Goal: Task Accomplishment & Management: Complete application form

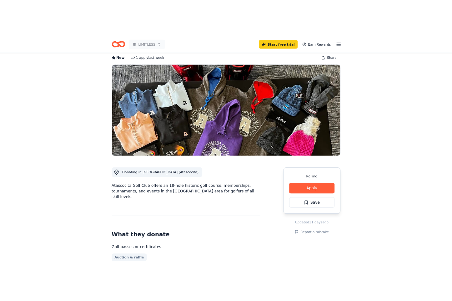
scroll to position [63, 0]
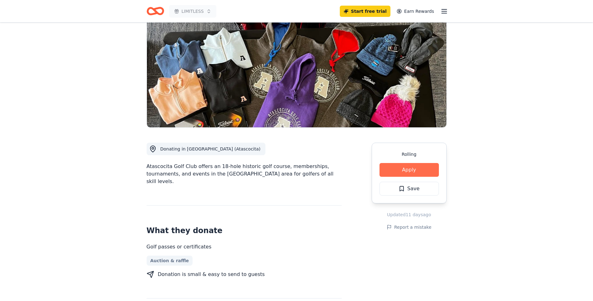
click at [412, 169] on button "Apply" at bounding box center [409, 170] width 59 height 14
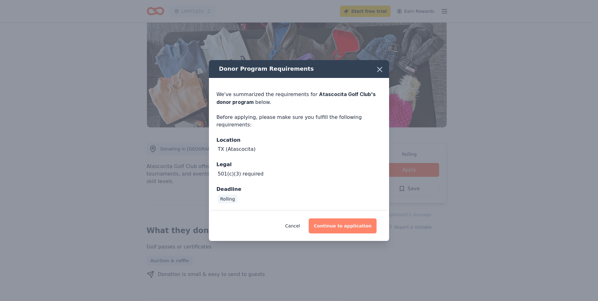
click at [348, 228] on button "Continue to application" at bounding box center [343, 225] width 68 height 15
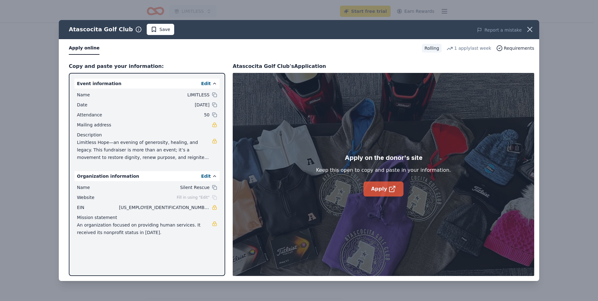
click at [380, 189] on link "Apply" at bounding box center [383, 188] width 40 height 15
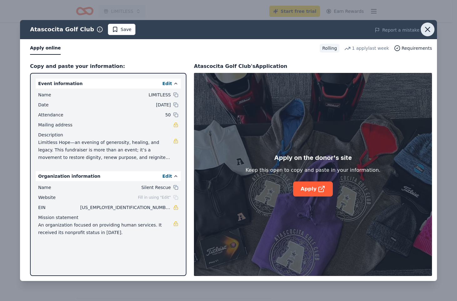
click at [427, 30] on icon "button" at bounding box center [427, 29] width 4 height 4
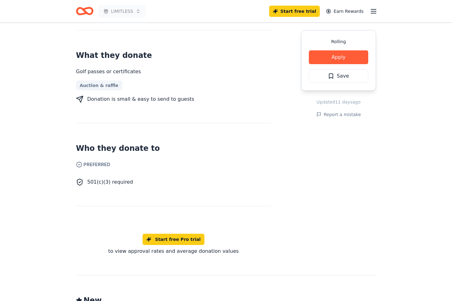
scroll to position [516, 0]
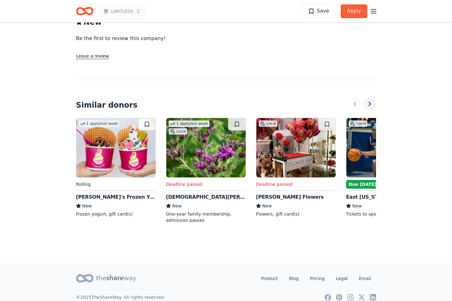
click at [371, 98] on button at bounding box center [370, 104] width 13 height 13
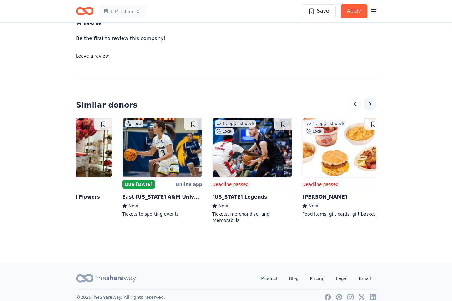
scroll to position [0, 270]
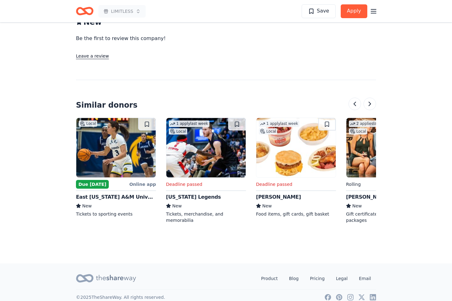
click at [145, 180] on div "Online app" at bounding box center [142, 184] width 27 height 8
click at [366, 102] on div at bounding box center [363, 104] width 28 height 13
click at [368, 99] on button at bounding box center [370, 104] width 13 height 13
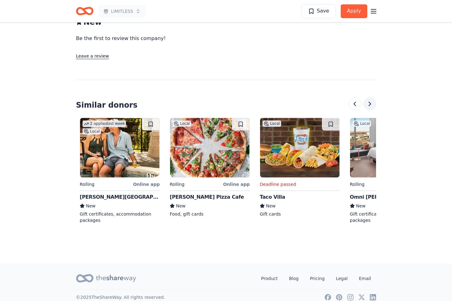
scroll to position [0, 540]
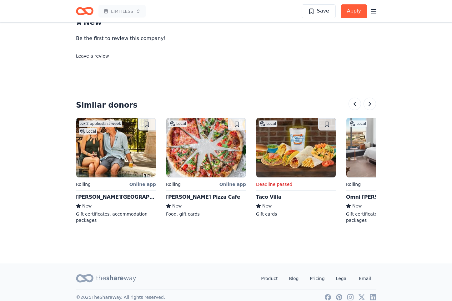
drag, startPoint x: 73, startPoint y: 189, endPoint x: 149, endPoint y: 188, distance: 76.3
drag, startPoint x: 75, startPoint y: 190, endPoint x: 127, endPoint y: 191, distance: 51.9
click at [127, 193] on div "[PERSON_NAME][GEOGRAPHIC_DATA]" at bounding box center [116, 197] width 80 height 8
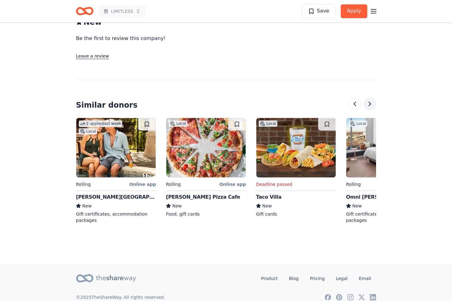
click at [369, 98] on button at bounding box center [370, 104] width 13 height 13
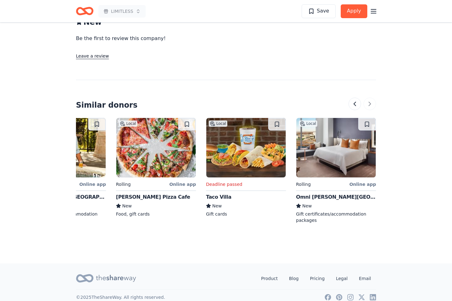
drag, startPoint x: 111, startPoint y: 189, endPoint x: 176, endPoint y: 206, distance: 67.1
click at [176, 206] on div "1 apply last week Rolling Menchie's Frozen Yogurt New Frozen yogurt, gift card(…" at bounding box center [226, 171] width 300 height 106
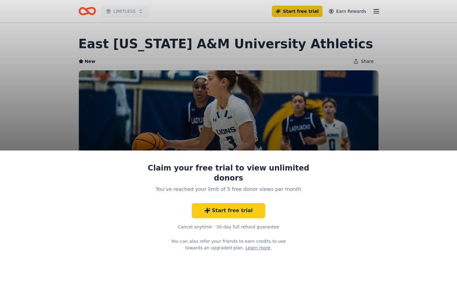
scroll to position [156, 0]
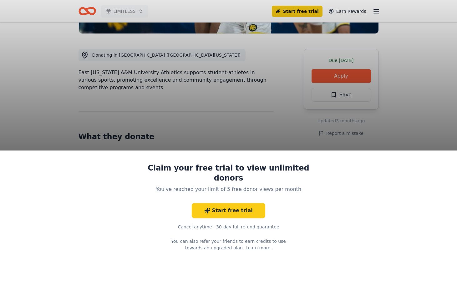
click at [200, 118] on div "Claim your free trial to view unlimited donors You've reached your limit of 5 f…" at bounding box center [228, 150] width 457 height 301
click at [141, 56] on div "Claim your free trial to view unlimited donors You've reached your limit of 5 f…" at bounding box center [228, 150] width 457 height 301
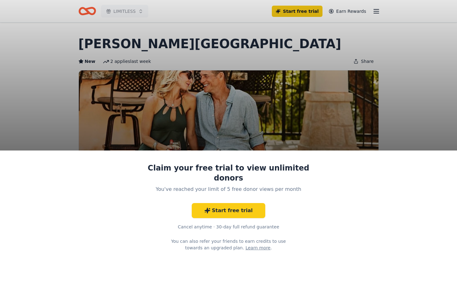
drag, startPoint x: 260, startPoint y: 42, endPoint x: 138, endPoint y: 46, distance: 122.0
click at [141, 45] on div "Claim your free trial to view unlimited donors You've reached your limit of 5 f…" at bounding box center [228, 150] width 457 height 301
